Goal: Task Accomplishment & Management: Complete application form

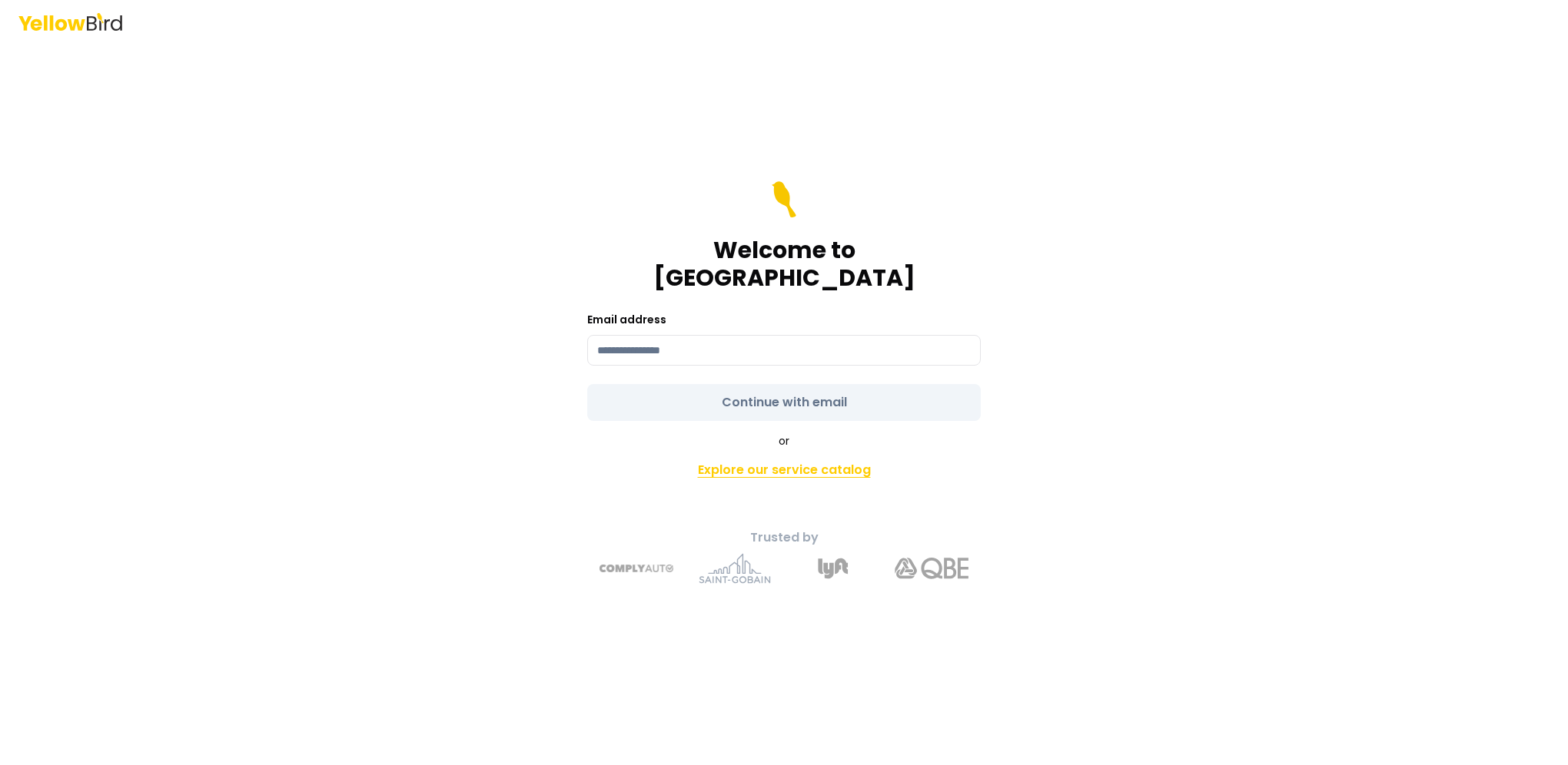
click at [791, 455] on link "Explore our service catalog" at bounding box center [784, 470] width 542 height 31
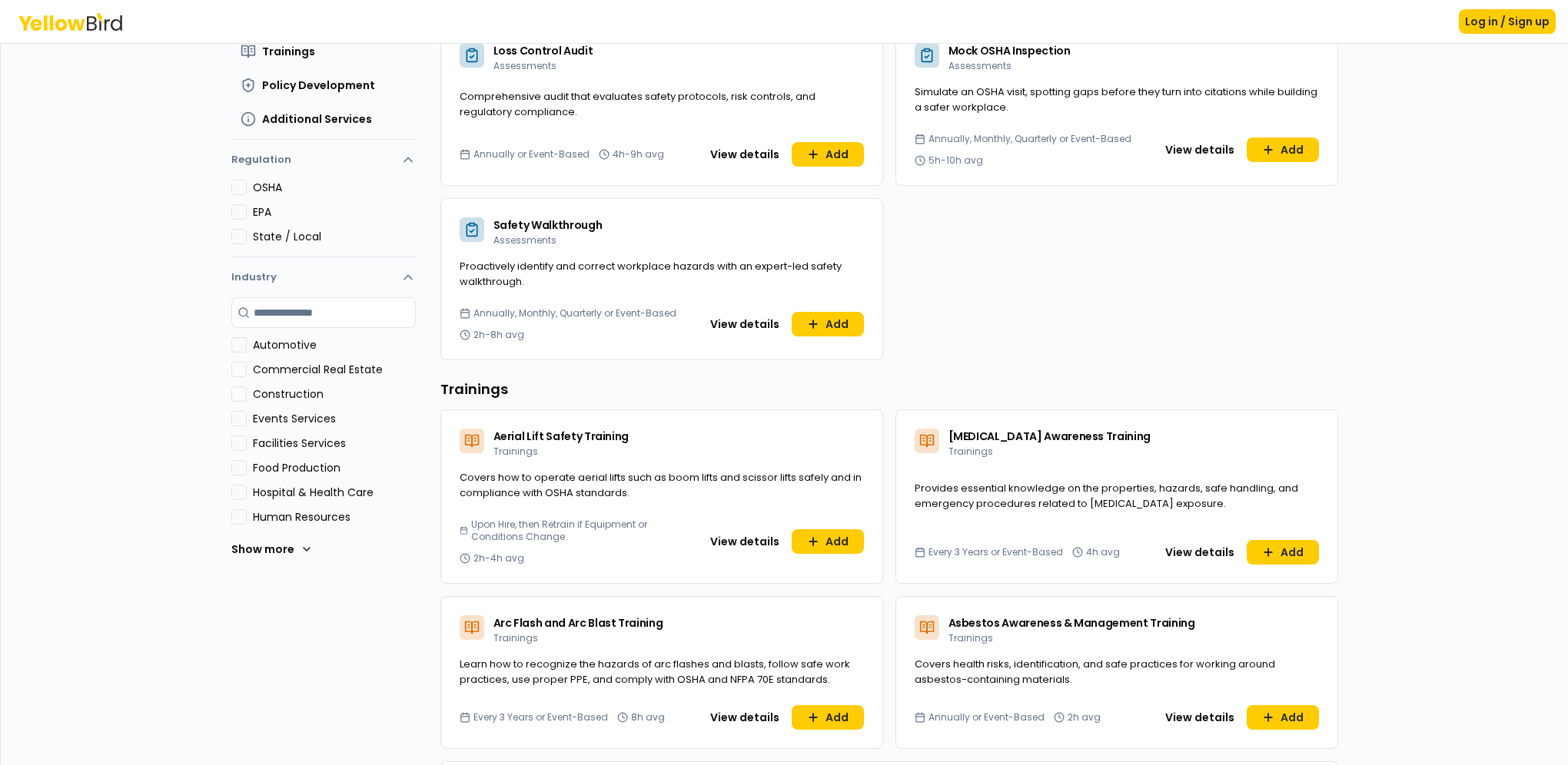
scroll to position [256, 0]
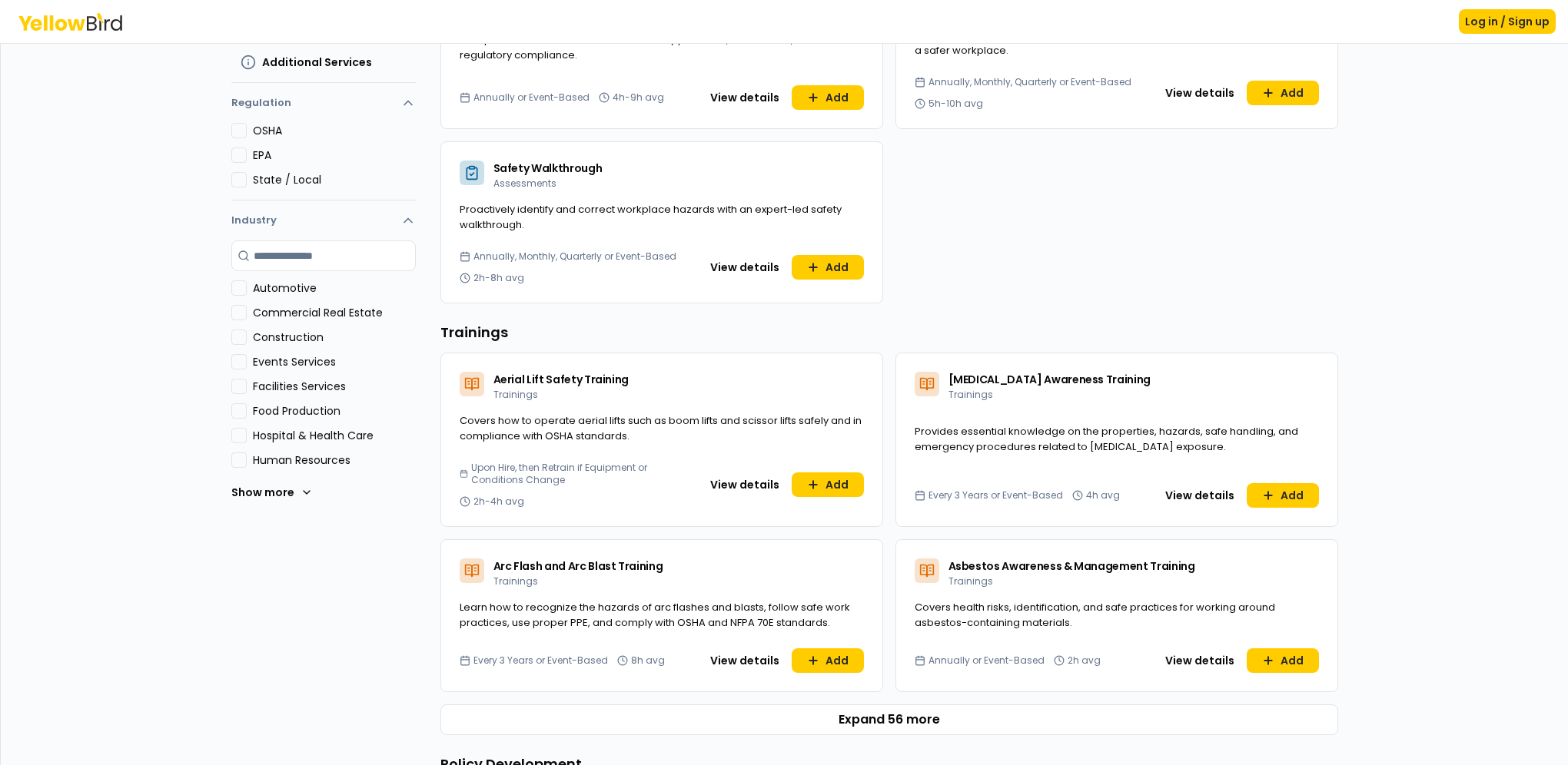
click at [327, 434] on label "Hospital & Health Care" at bounding box center [333, 435] width 163 height 15
click at [247, 434] on Care "Hospital & Health Care" at bounding box center [239, 435] width 15 height 15
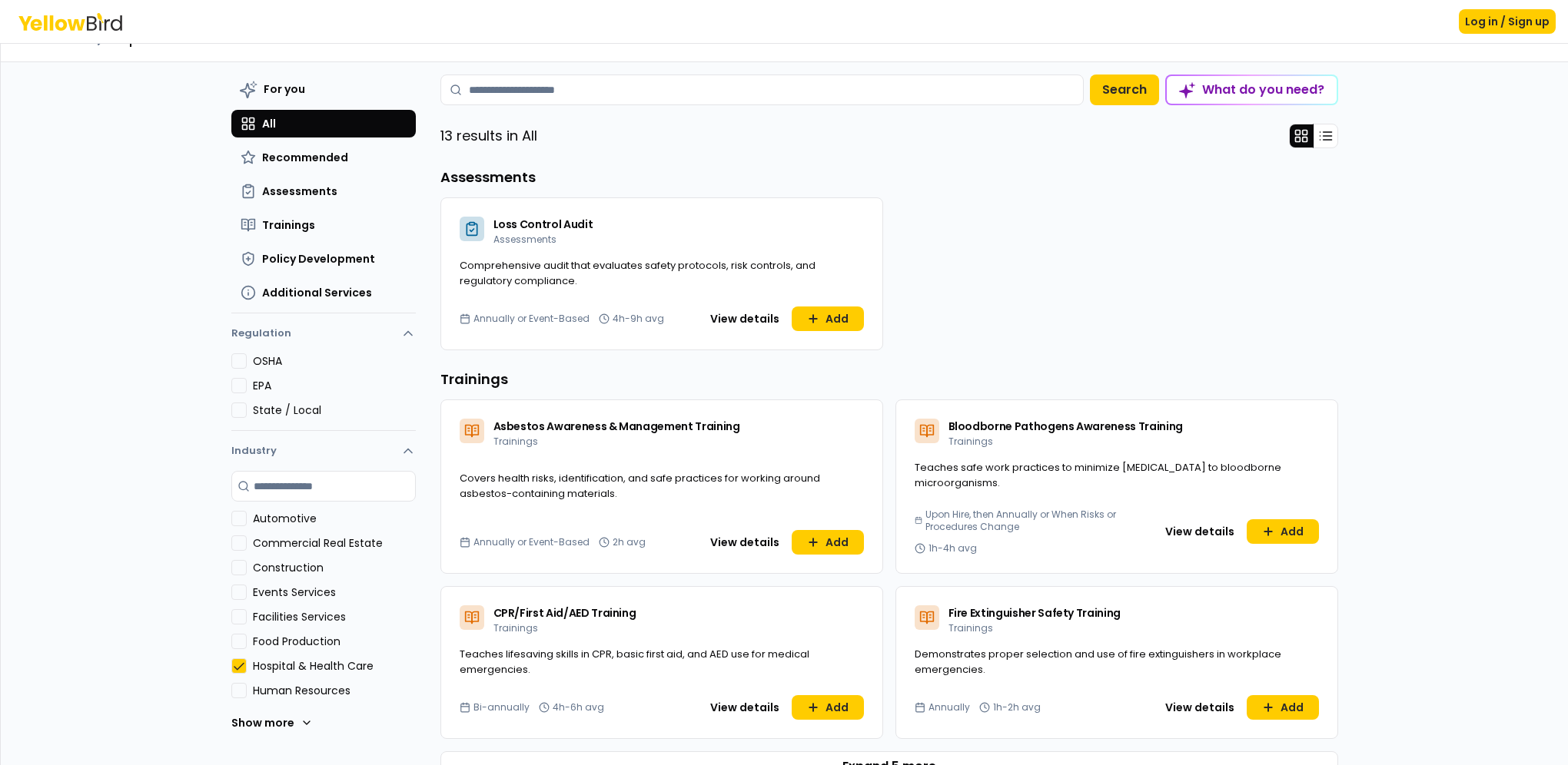
scroll to position [0, 0]
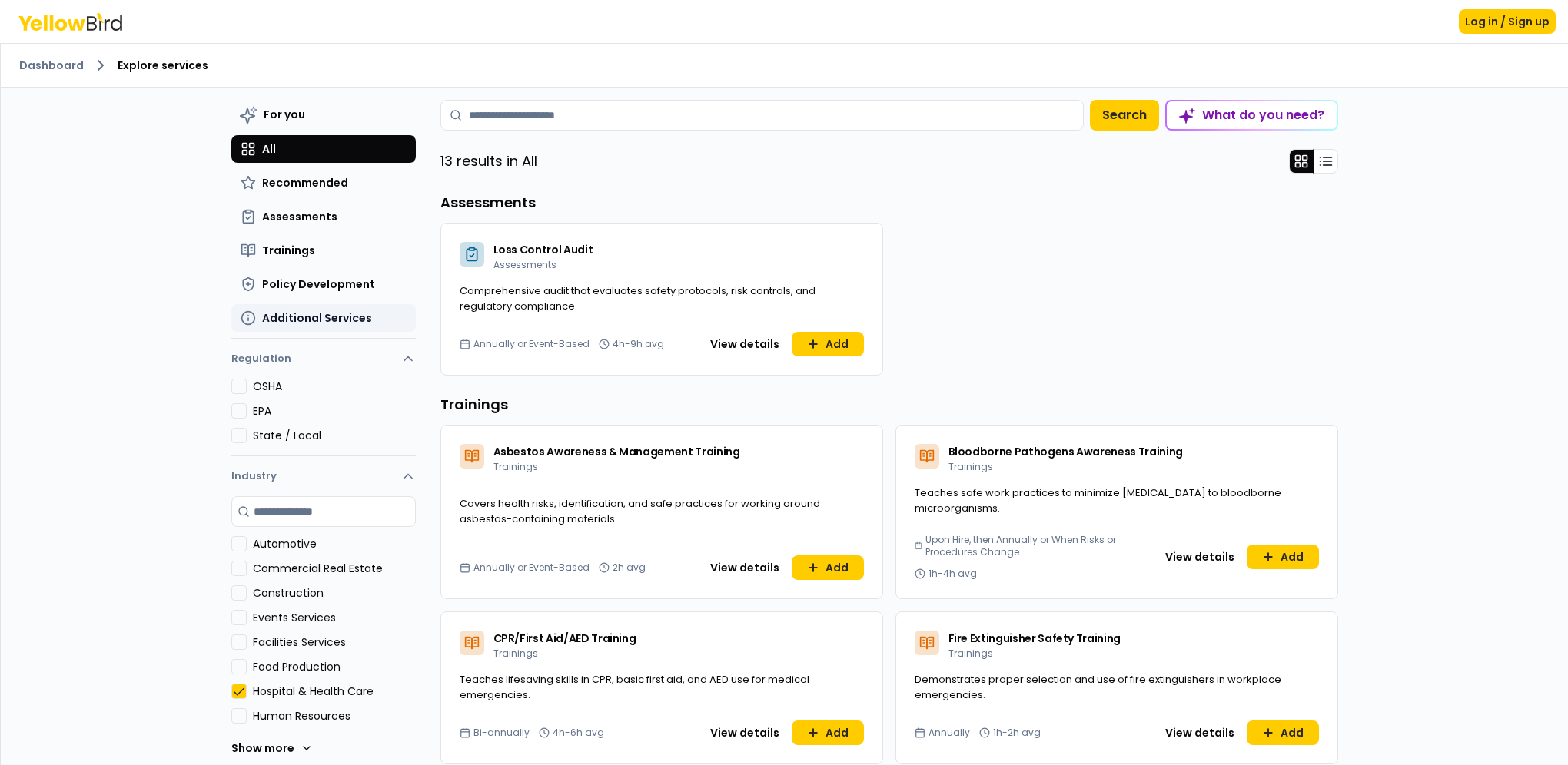
click at [313, 324] on span "Additional Services" at bounding box center [317, 318] width 110 height 15
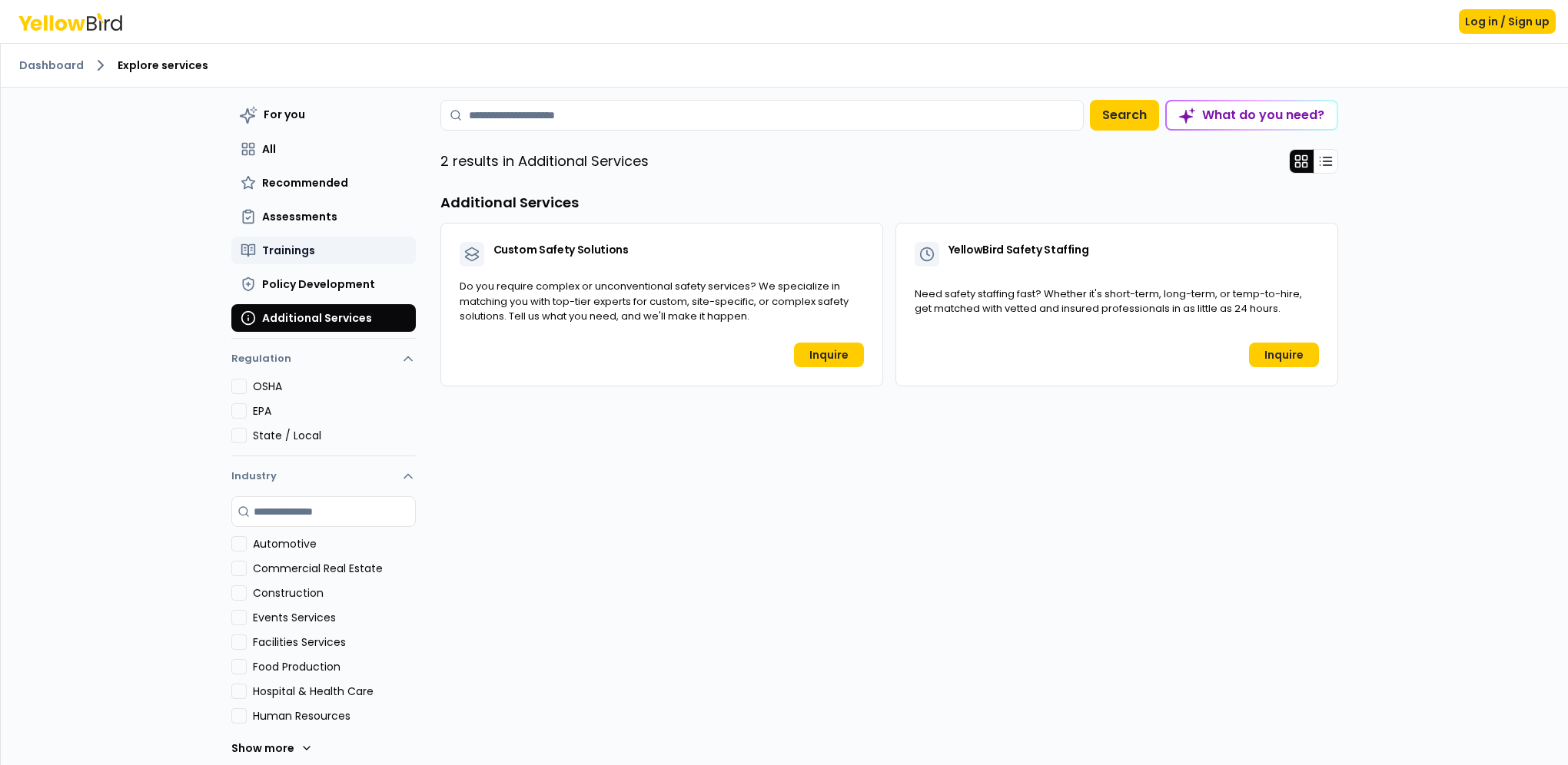
click at [283, 252] on span "Trainings" at bounding box center [288, 251] width 53 height 15
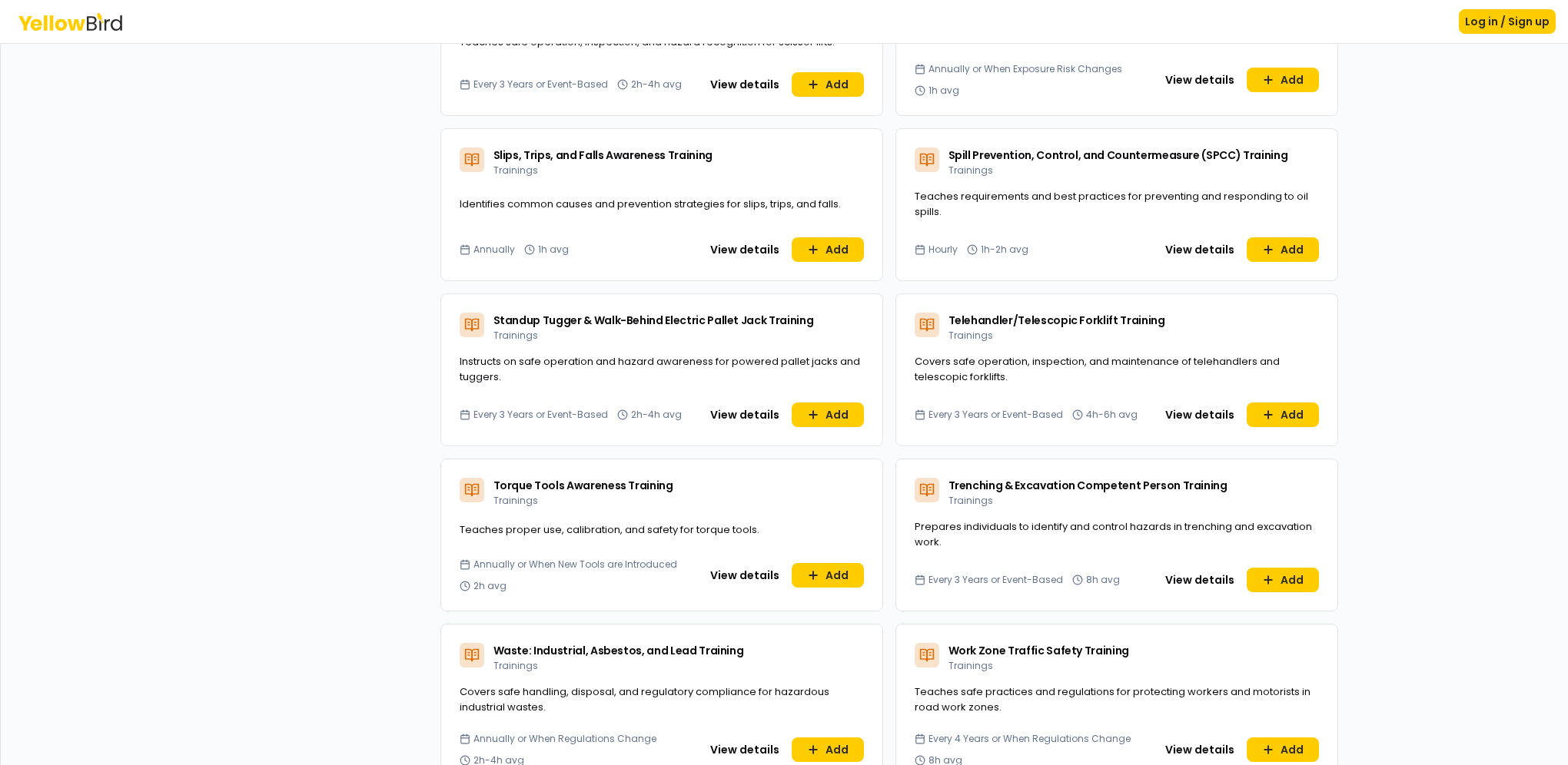
scroll to position [4323, 0]
